Goal: Task Accomplishment & Management: Manage account settings

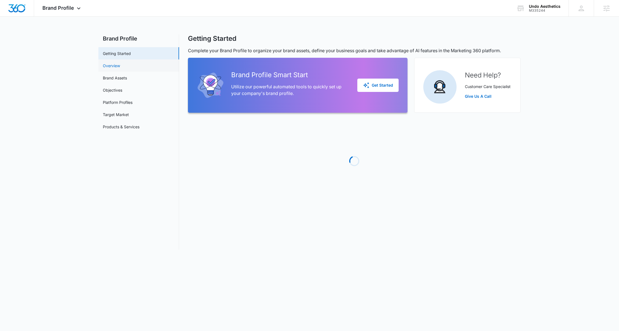
click at [120, 69] on link "Overview" at bounding box center [111, 66] width 17 height 6
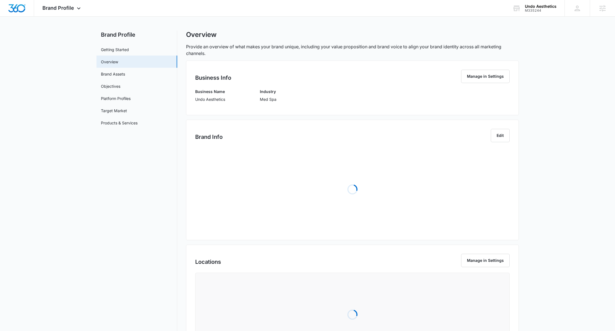
scroll to position [32, 0]
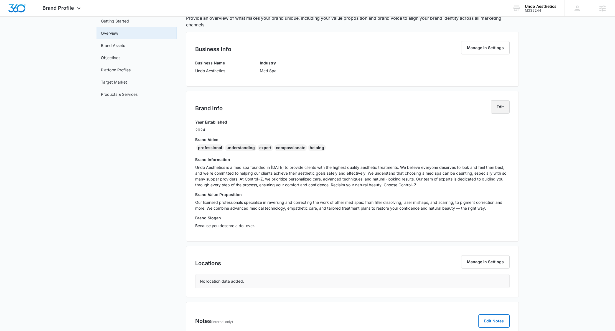
click at [503, 108] on button "Edit" at bounding box center [500, 106] width 19 height 13
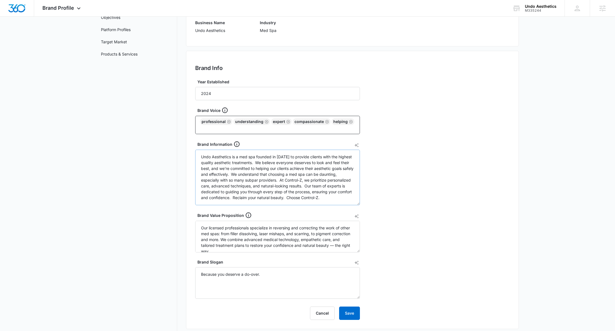
scroll to position [72, 0]
drag, startPoint x: 231, startPoint y: 157, endPoint x: 199, endPoint y: 157, distance: 32.2
click at [199, 157] on textarea "Undo Aesthetics is a med spa founded in [DATE] to provide clients with the high…" at bounding box center [277, 178] width 165 height 55
drag, startPoint x: 320, startPoint y: 199, endPoint x: 304, endPoint y: 197, distance: 16.1
click at [304, 197] on textarea "Undo Aesthetics is a med spa founded in [DATE] to provide clients with the high…" at bounding box center [277, 178] width 165 height 55
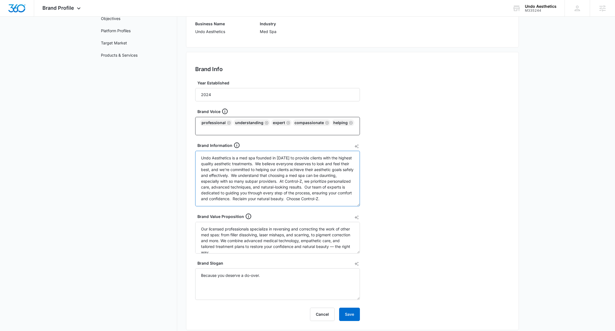
drag, startPoint x: 285, startPoint y: 182, endPoint x: 302, endPoint y: 181, distance: 17.2
click at [302, 181] on textarea "Undo Aesthetics is a med spa founded in [DATE] to provide clients with the high…" at bounding box center [277, 178] width 165 height 55
drag, startPoint x: 336, startPoint y: 199, endPoint x: 353, endPoint y: 199, distance: 17.5
click at [353, 199] on textarea "Undo Aesthetics is a med spa founded in [DATE] to provide clients with the high…" at bounding box center [277, 178] width 165 height 55
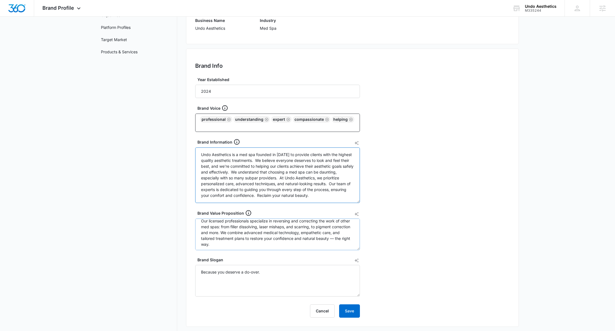
scroll to position [0, 0]
type textarea "Undo Aesthetics is a med spa founded in [DATE] to provide clients with the high…"
click at [342, 312] on button "Save" at bounding box center [349, 310] width 21 height 13
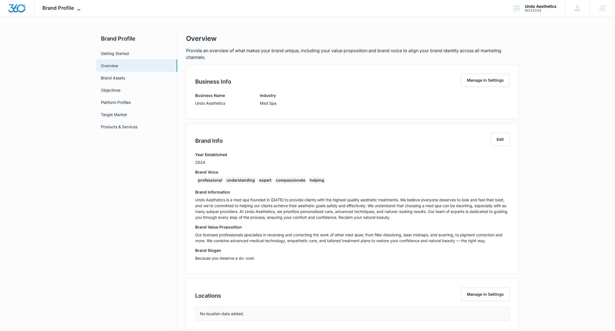
click at [79, 9] on icon at bounding box center [78, 9] width 7 height 7
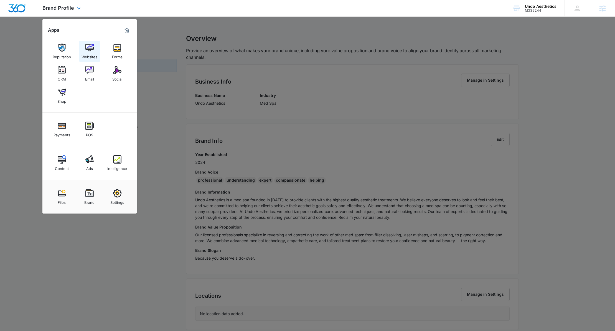
click at [90, 52] on img at bounding box center [89, 48] width 8 height 8
